Goal: Browse casually

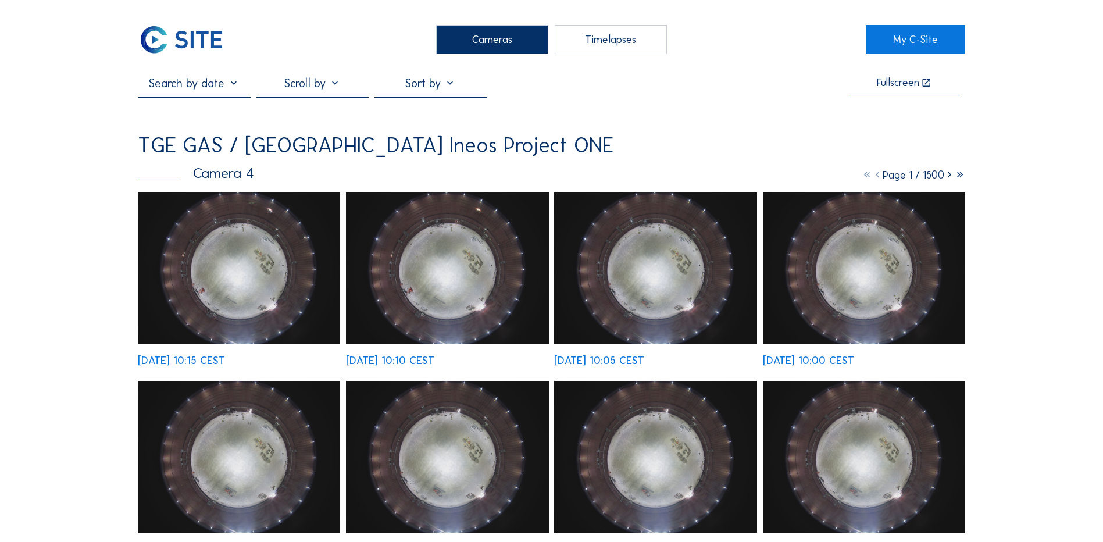
click at [491, 47] on div "Cameras" at bounding box center [492, 39] width 112 height 29
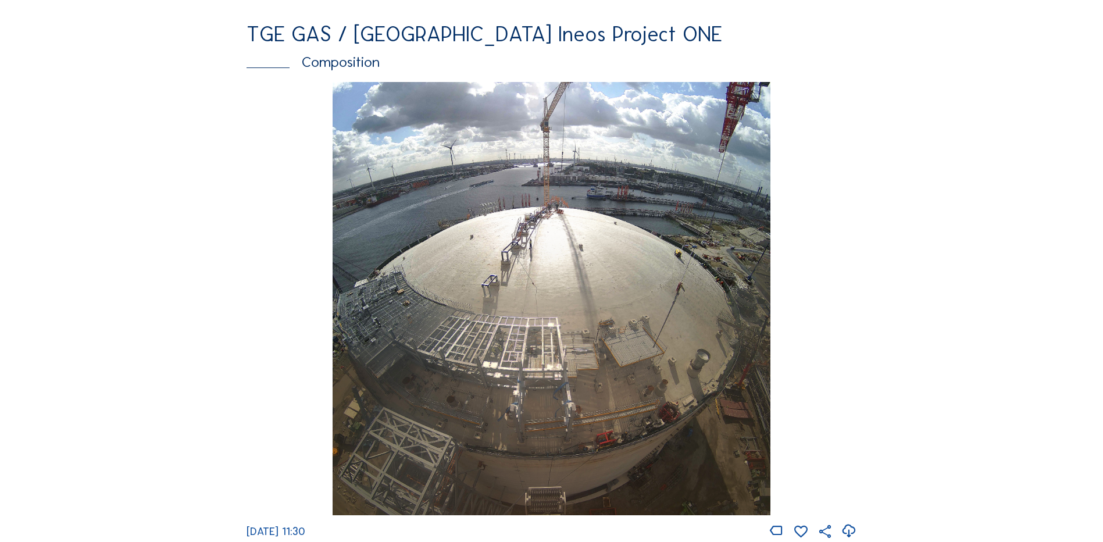
scroll to position [1570, 0]
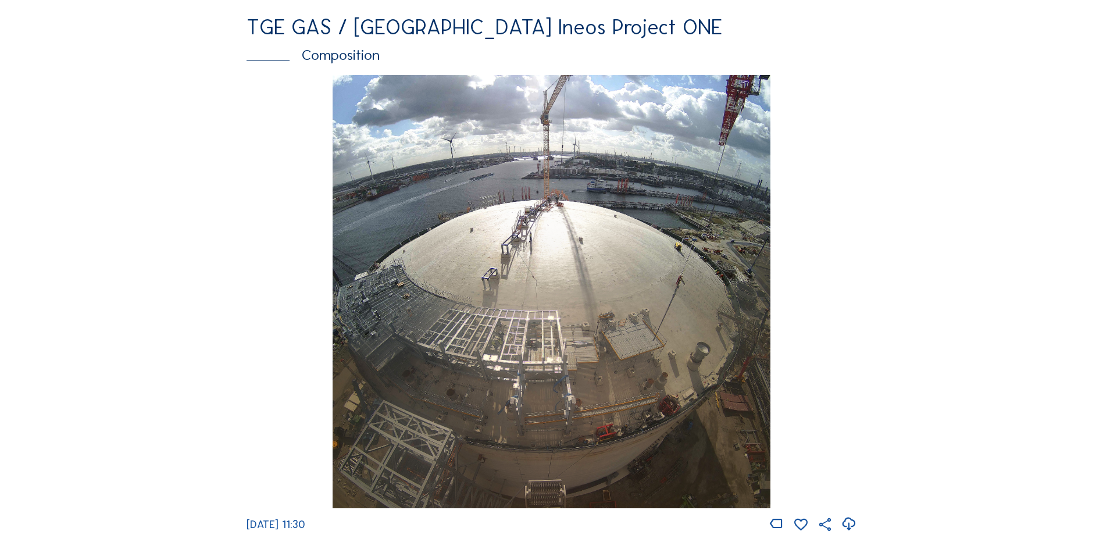
click at [543, 291] on img at bounding box center [551, 292] width 437 height 434
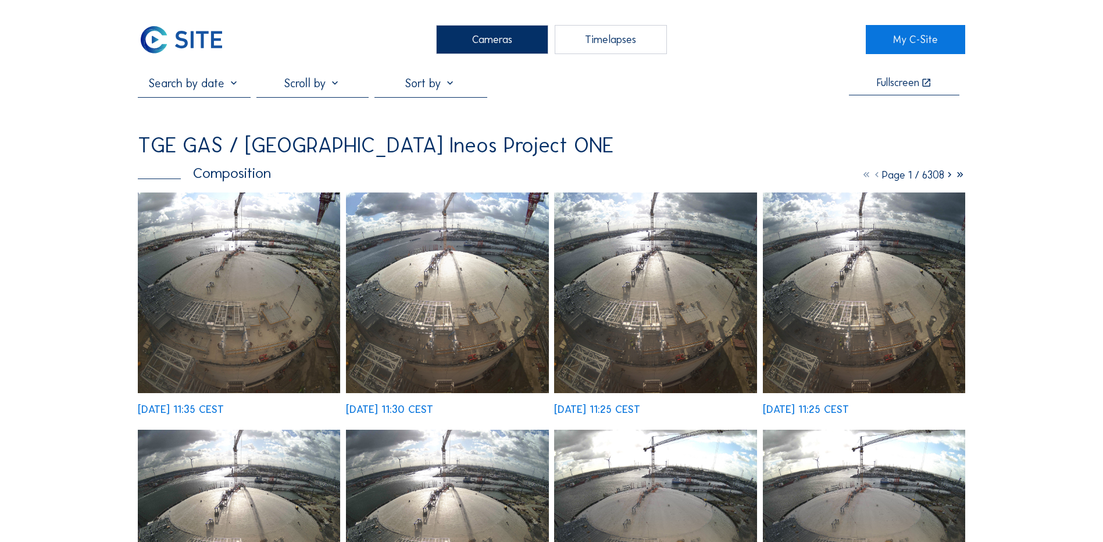
click at [248, 265] on img at bounding box center [239, 292] width 202 height 201
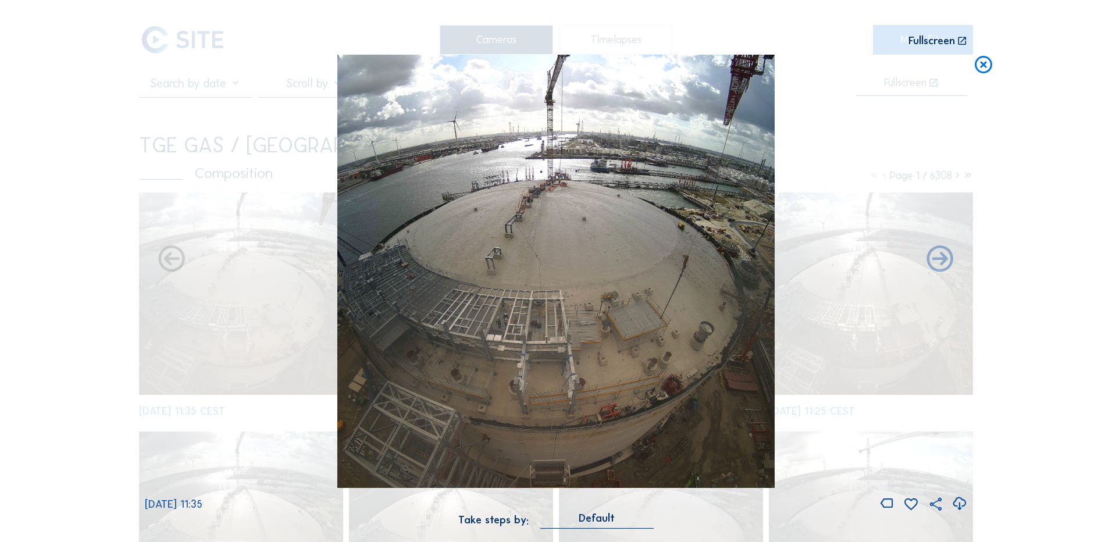
click at [960, 505] on icon at bounding box center [959, 503] width 16 height 19
click at [99, 213] on div "Scroll to travel through time | Press 'Alt' Button + Scroll to Zoom | Click and…" at bounding box center [556, 271] width 1112 height 542
click at [983, 67] on icon at bounding box center [983, 66] width 21 height 22
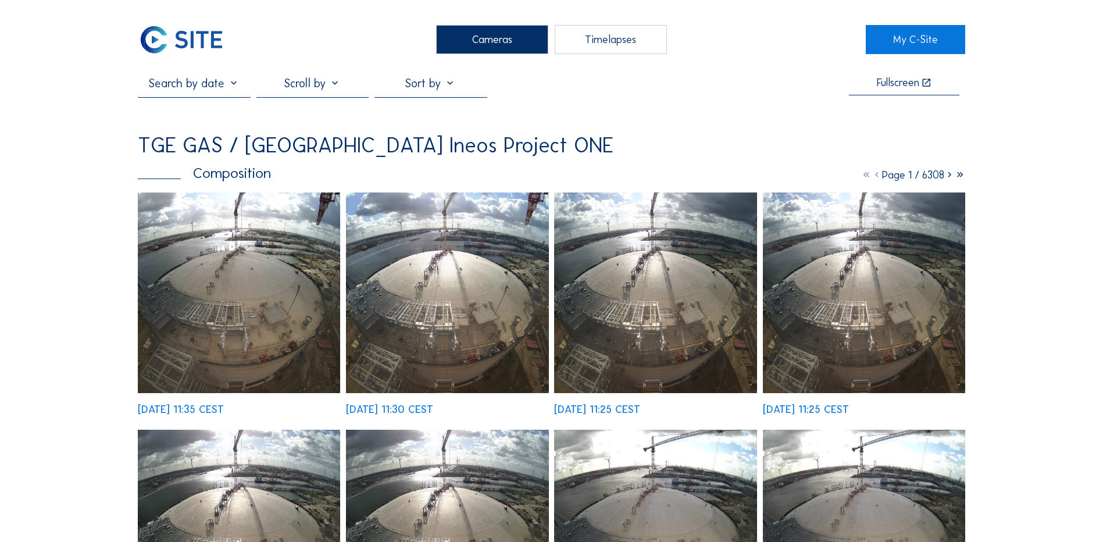
click at [519, 42] on div "Cameras" at bounding box center [492, 39] width 112 height 29
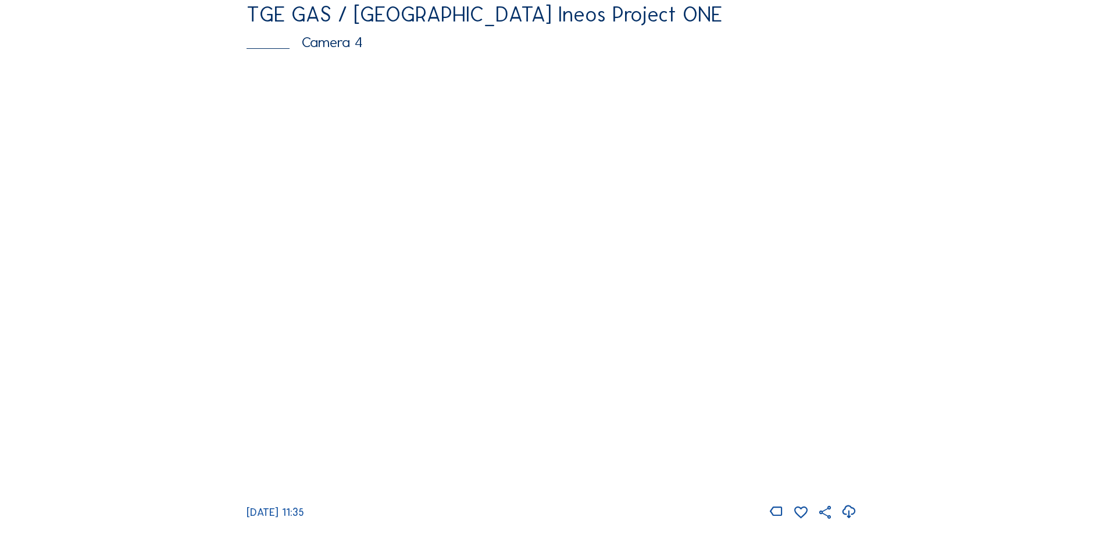
scroll to position [1047, 0]
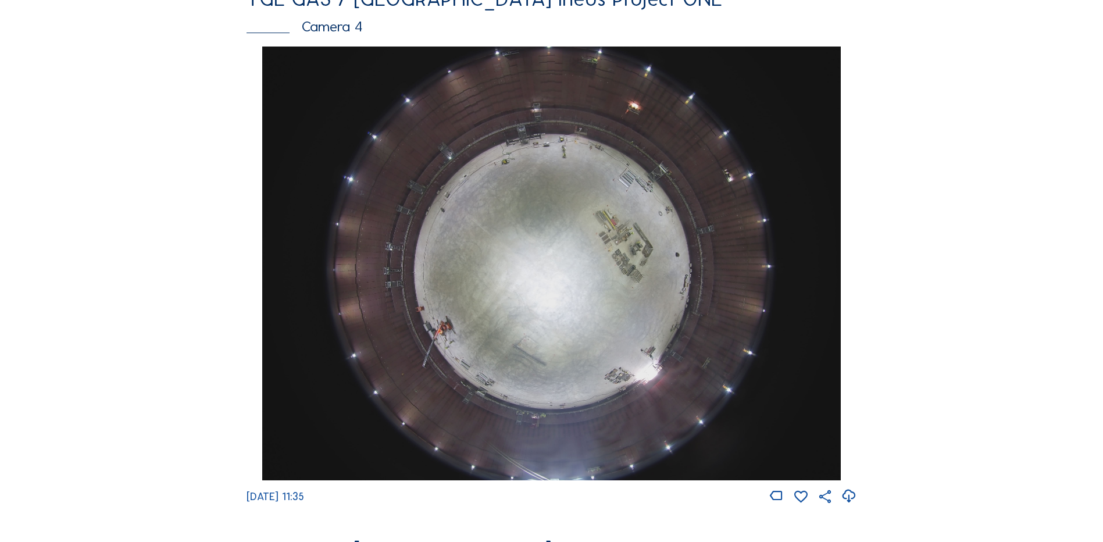
click at [517, 274] on img at bounding box center [551, 264] width 578 height 434
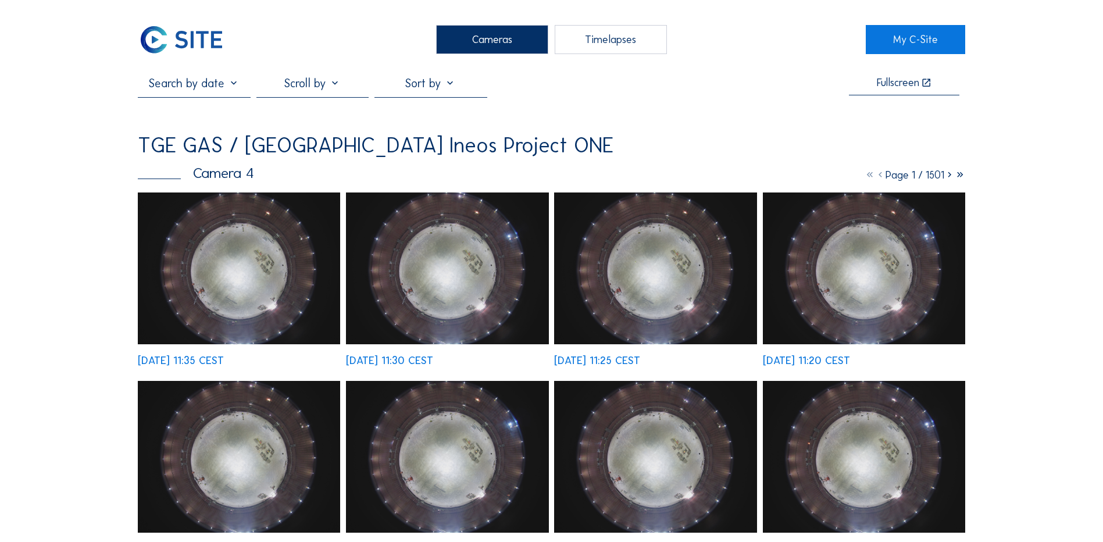
click at [230, 266] on img at bounding box center [239, 268] width 202 height 152
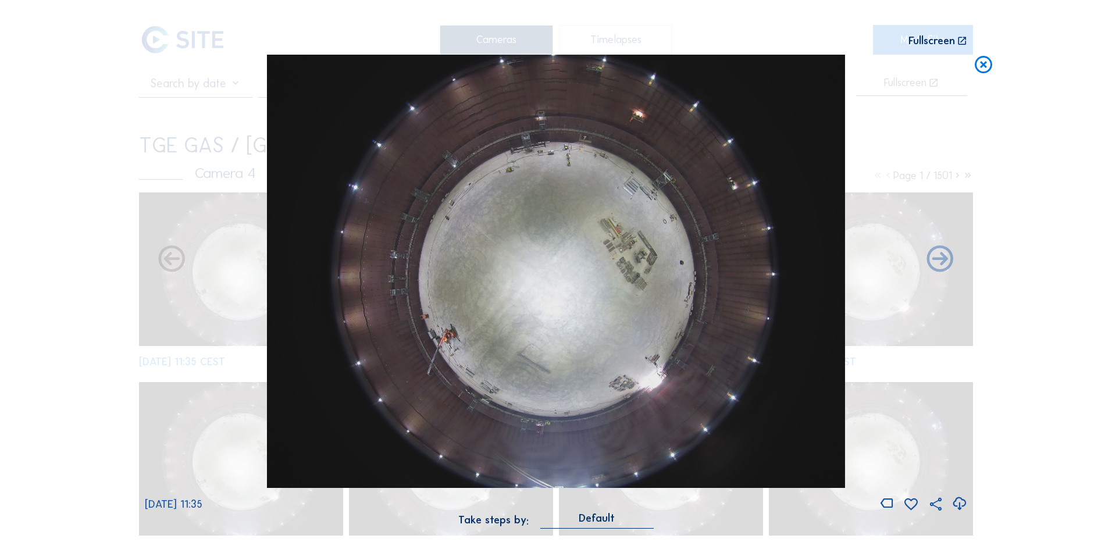
click at [960, 504] on icon at bounding box center [959, 503] width 16 height 19
click at [88, 231] on div "Scroll to travel through time | Press 'Alt' Button + Scroll to Zoom | Click and…" at bounding box center [556, 271] width 1112 height 542
click at [987, 66] on icon at bounding box center [983, 66] width 21 height 22
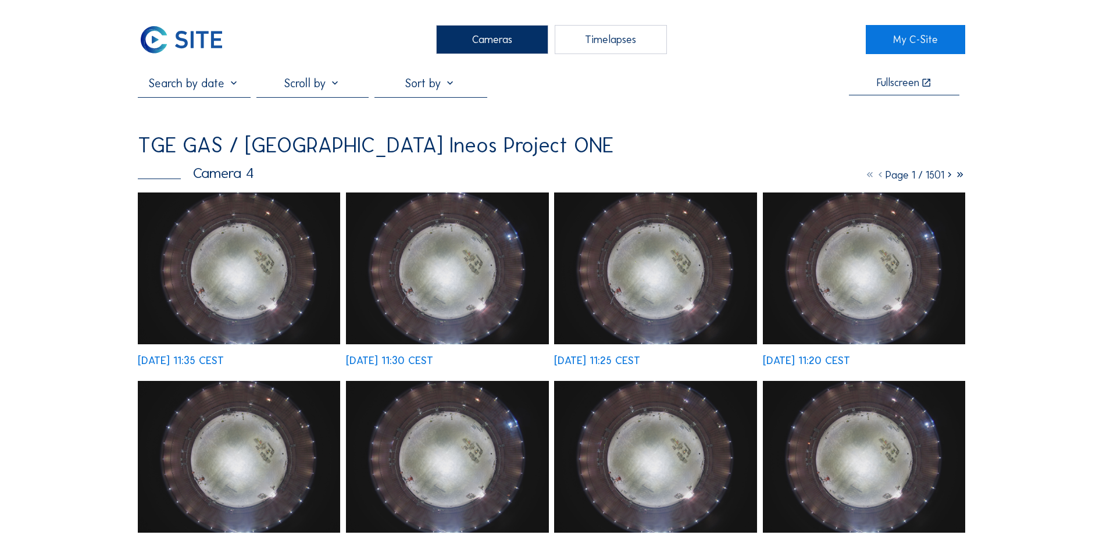
click at [490, 36] on div "Cameras" at bounding box center [492, 39] width 112 height 29
